Goal: Information Seeking & Learning: Check status

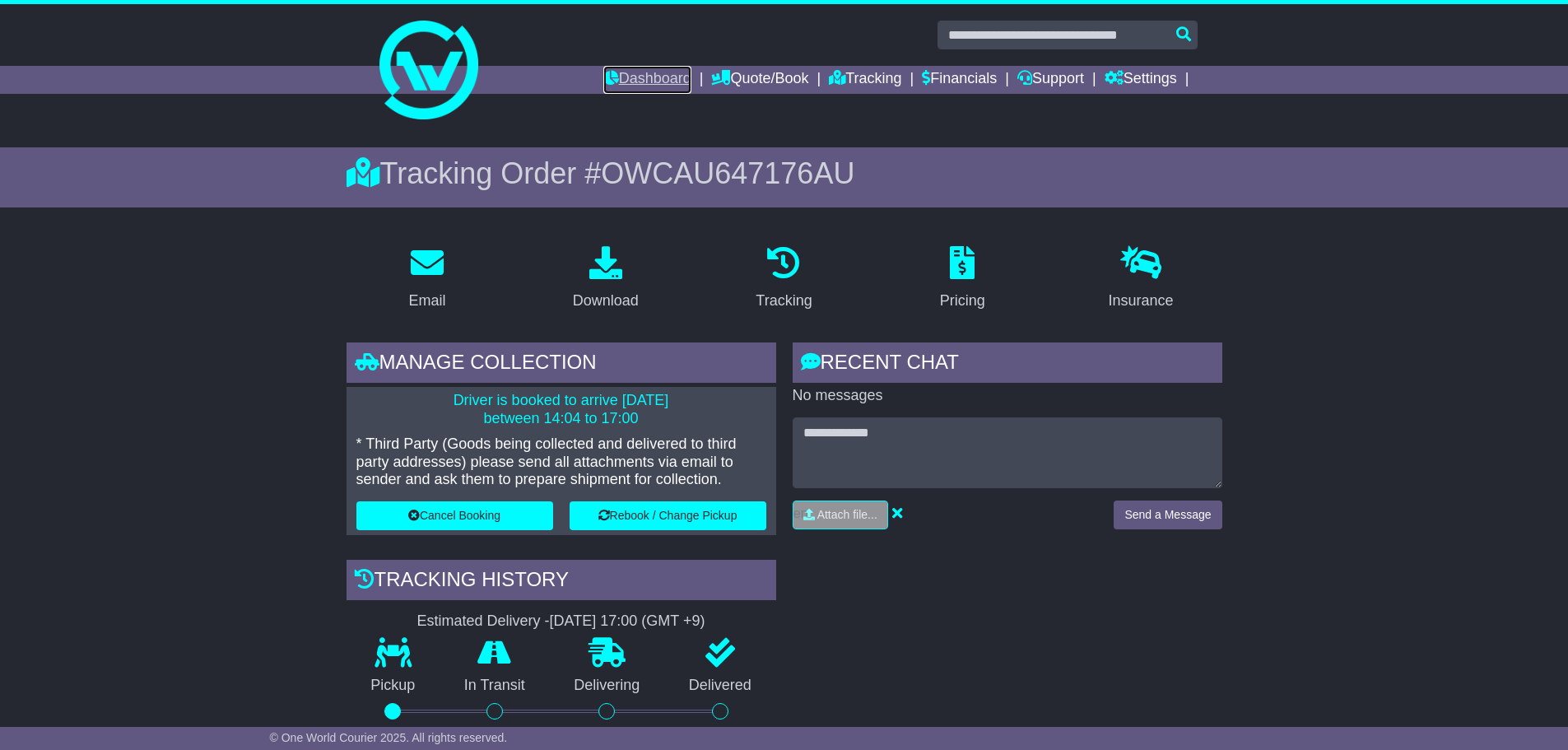
click at [626, 84] on link "Dashboard" at bounding box center [648, 80] width 88 height 28
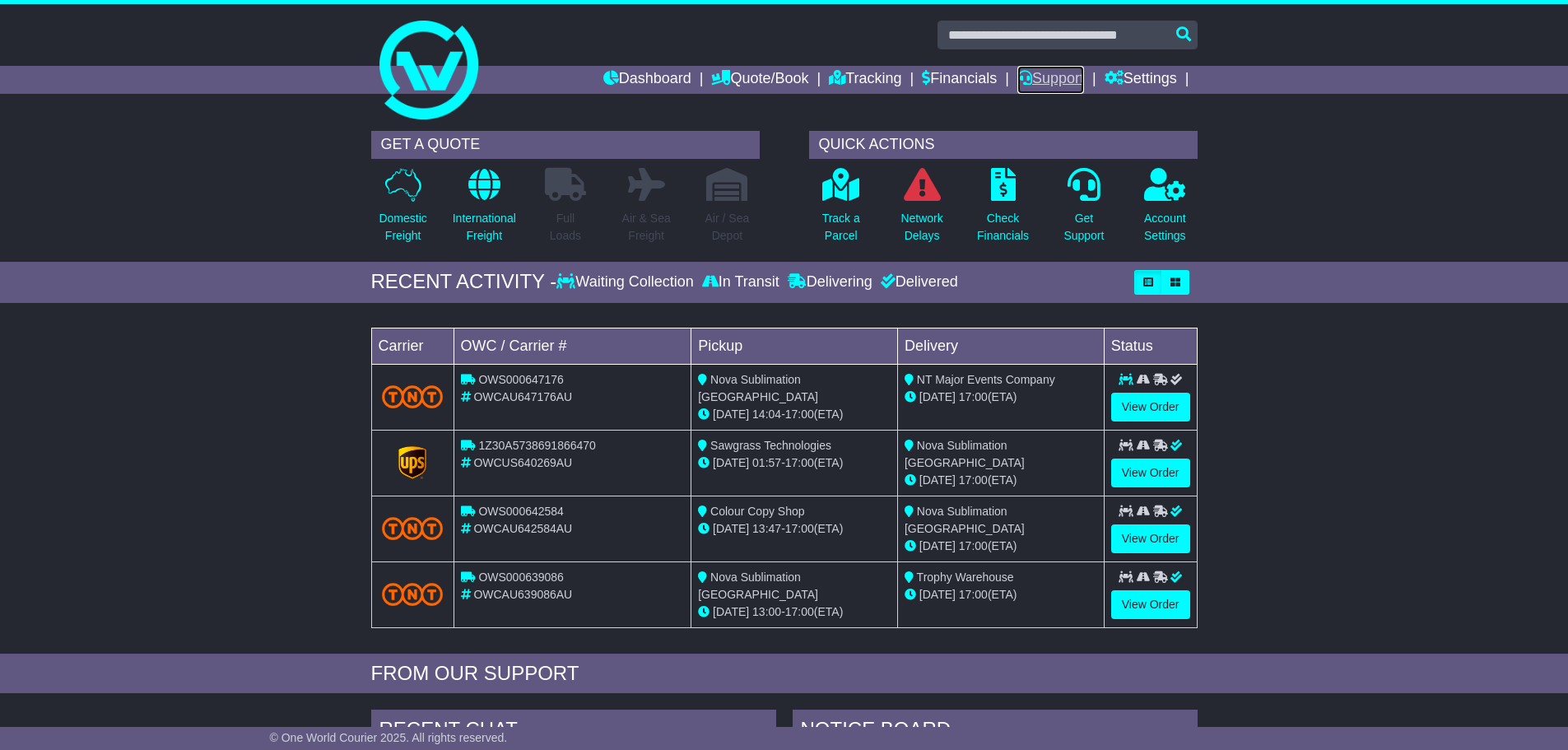
click at [1049, 76] on link "Support" at bounding box center [1051, 80] width 67 height 28
click at [1172, 84] on link "Settings" at bounding box center [1140, 80] width 72 height 28
click at [1397, 475] on div "Loading... No bookings found Carrier OWC / Carrier # Pickup Delivery Status OWS…" at bounding box center [784, 482] width 1568 height 342
click at [1461, 493] on div "Loading... No bookings found Carrier OWC / Carrier # Pickup Delivery Status OWS…" at bounding box center [784, 482] width 1568 height 342
click at [1462, 494] on div "Loading... No bookings found Carrier OWC / Carrier # Pickup Delivery Status OWS…" at bounding box center [784, 482] width 1568 height 342
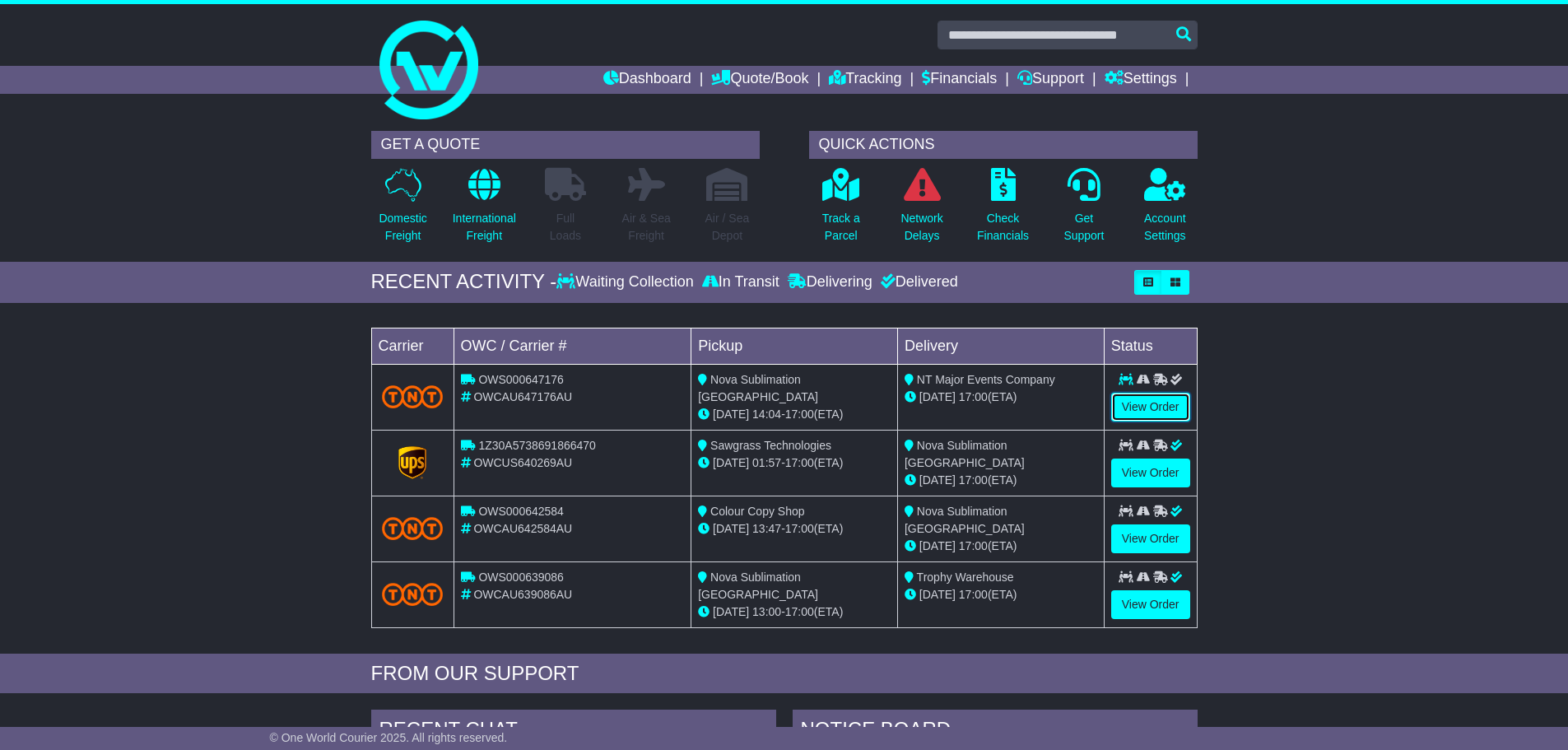
drag, startPoint x: 1151, startPoint y: 409, endPoint x: 1218, endPoint y: 383, distance: 71.9
click at [1151, 409] on link "View Order" at bounding box center [1151, 407] width 79 height 28
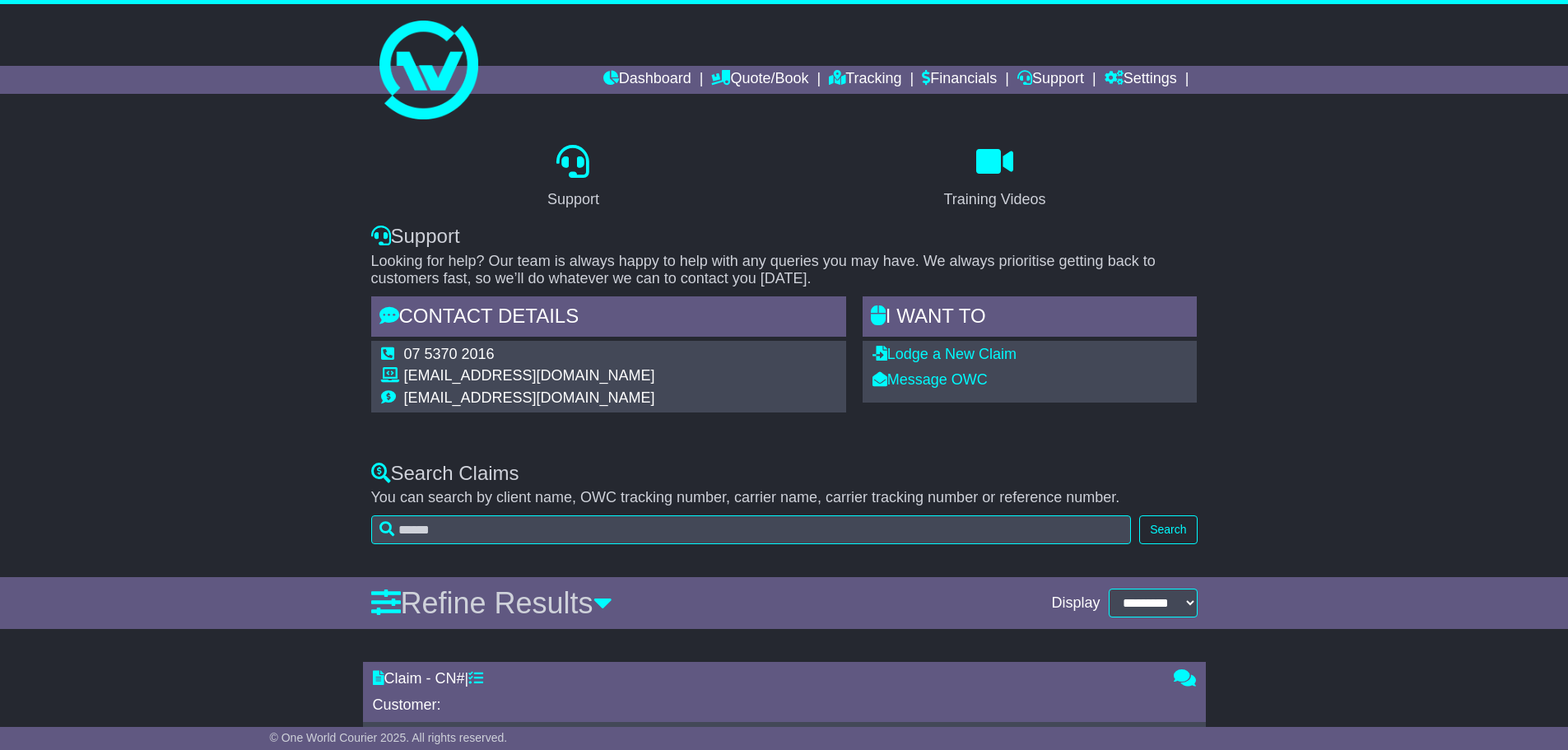
select select "*"
